Goal: Transaction & Acquisition: Book appointment/travel/reservation

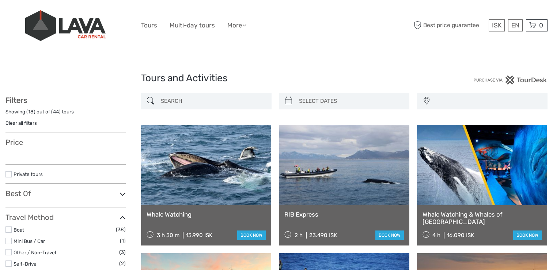
select select
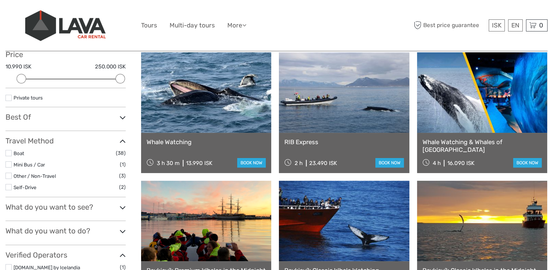
scroll to position [102, 0]
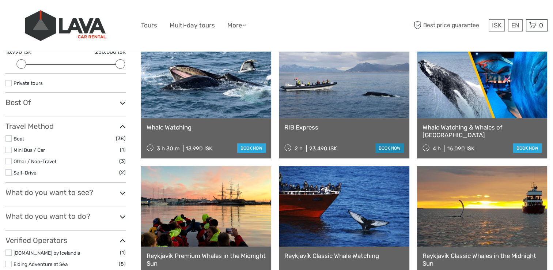
click at [387, 147] on link "book now" at bounding box center [389, 147] width 28 height 9
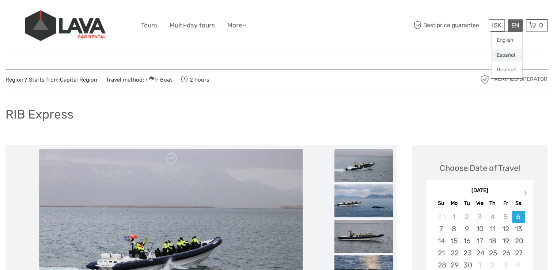
click at [506, 55] on link "Español" at bounding box center [506, 55] width 31 height 13
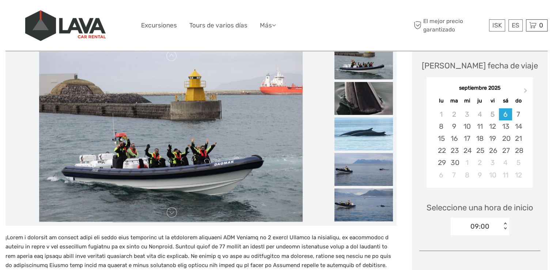
scroll to position [88, 0]
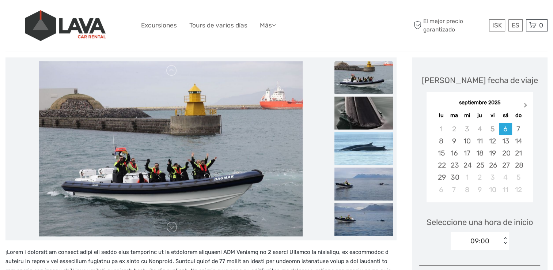
click at [526, 103] on button "Next Month" at bounding box center [526, 107] width 12 height 12
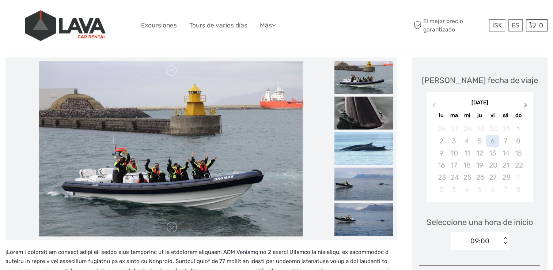
click at [526, 103] on button "Next Month" at bounding box center [526, 107] width 12 height 12
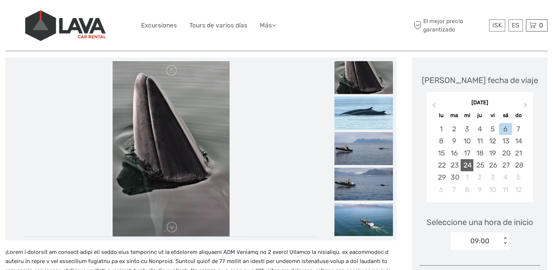
click at [469, 163] on div "24" at bounding box center [466, 165] width 13 height 12
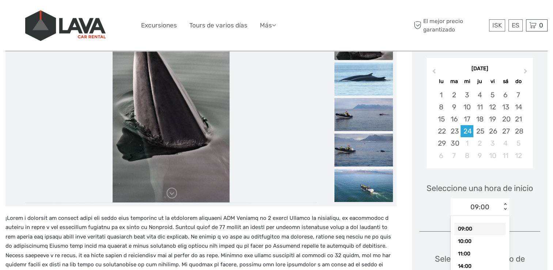
click at [506, 216] on div "option 09:00 selected, 1 of 5. 5 results available. Use Up and Down to choose o…" at bounding box center [479, 207] width 58 height 18
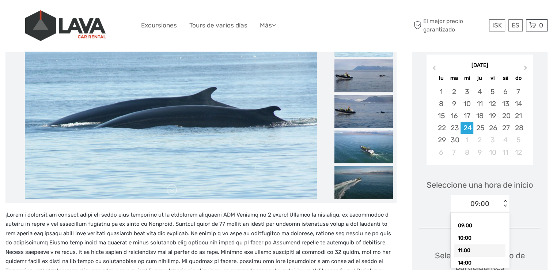
click at [466, 249] on div "11:00" at bounding box center [479, 250] width 51 height 12
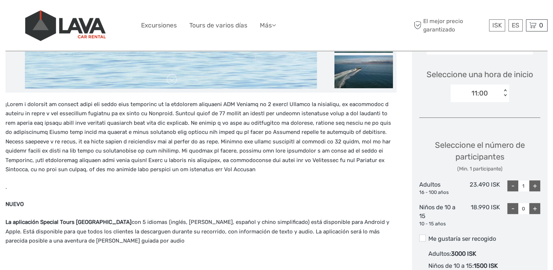
scroll to position [247, 0]
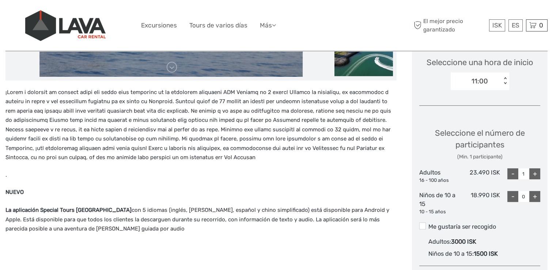
click at [536, 172] on div "+" at bounding box center [534, 173] width 11 height 11
type input "4"
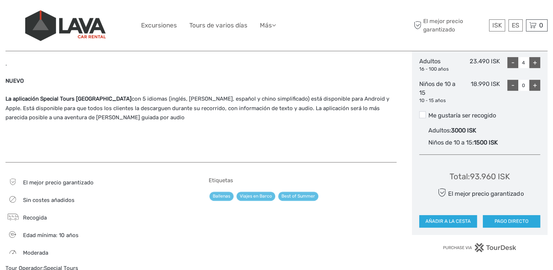
scroll to position [365, 0]
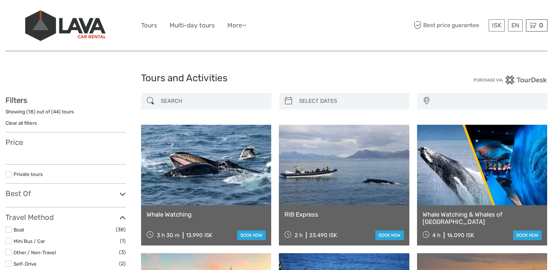
select select
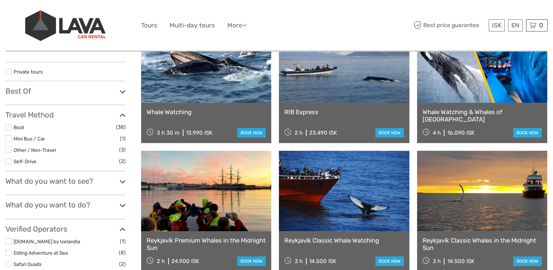
select select
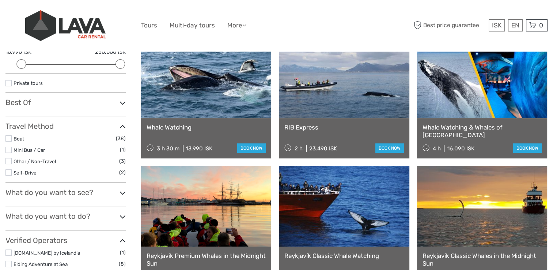
scroll to position [0, 0]
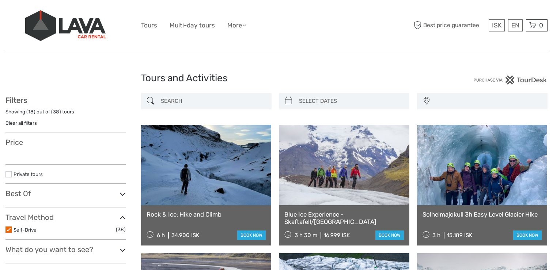
select select
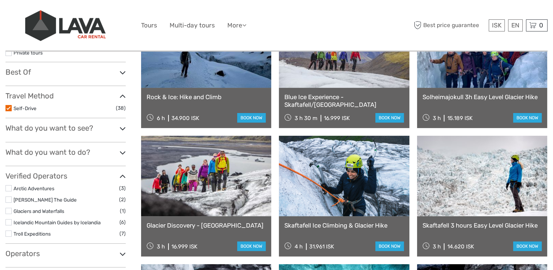
scroll to position [132, 0]
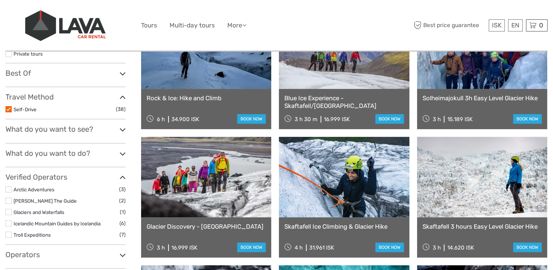
click at [208, 190] on link at bounding box center [206, 177] width 130 height 80
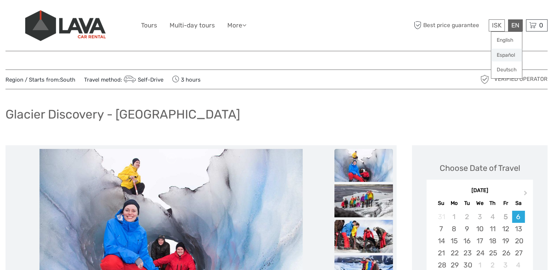
click at [503, 54] on link "Español" at bounding box center [506, 55] width 31 height 13
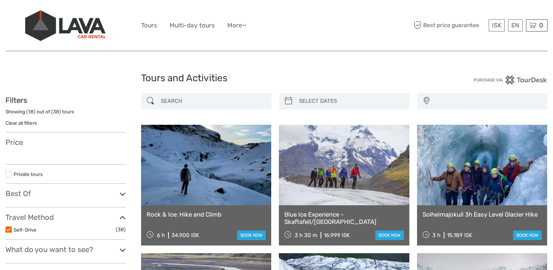
select select
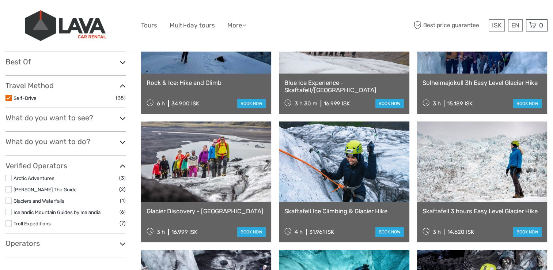
select select
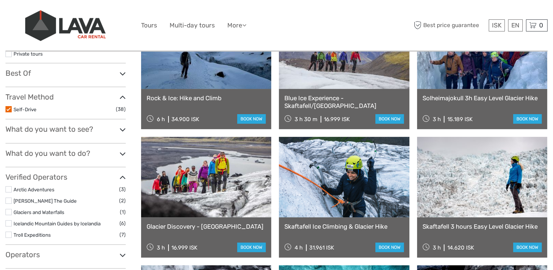
scroll to position [0, 0]
